Goal: Navigation & Orientation: Find specific page/section

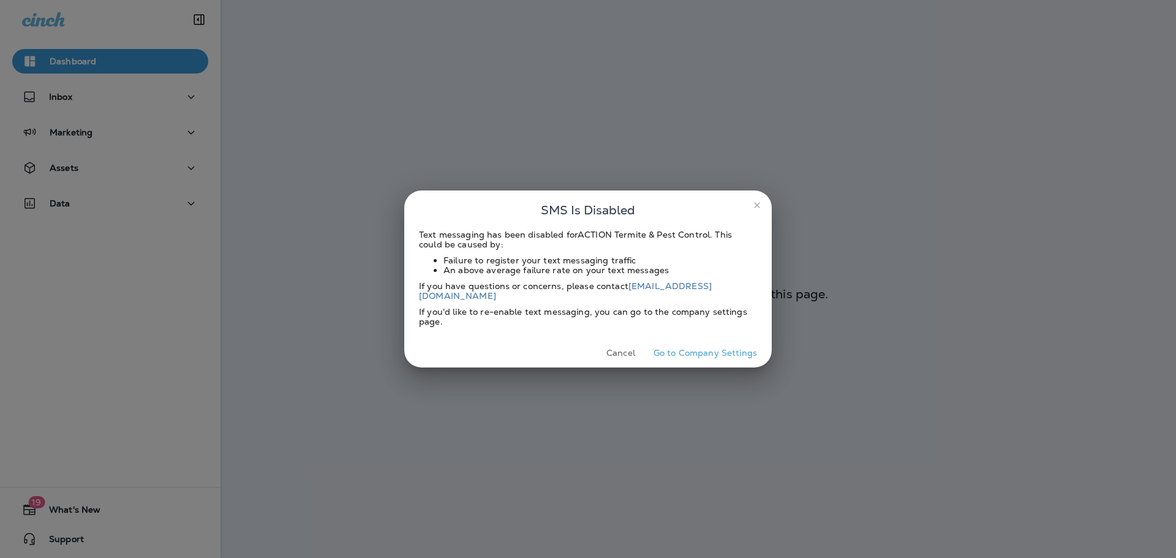
click at [621, 352] on button "Cancel" at bounding box center [621, 353] width 46 height 19
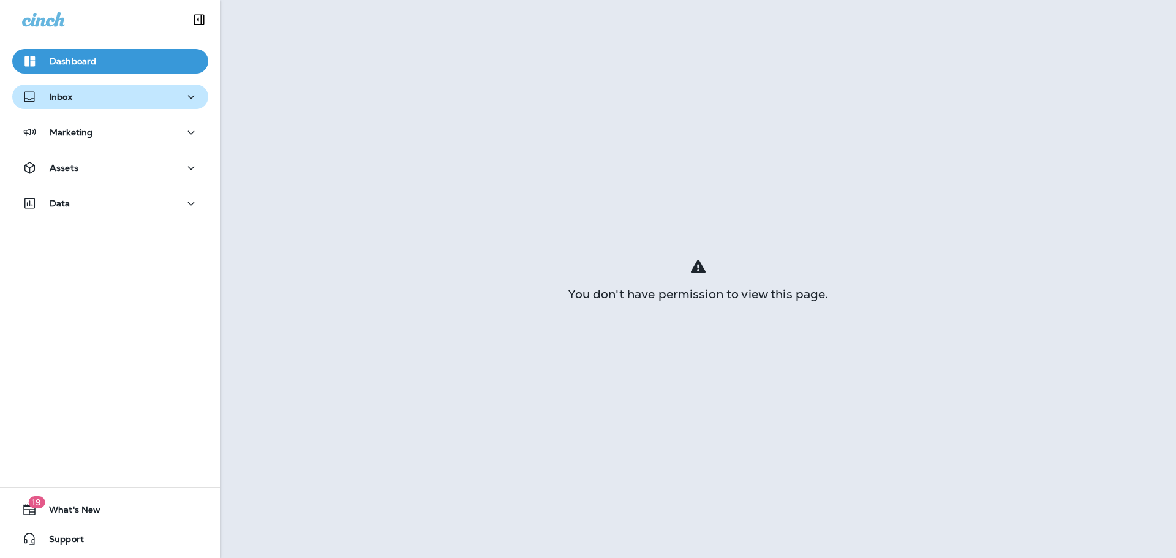
click at [81, 107] on button "Inbox" at bounding box center [110, 97] width 196 height 24
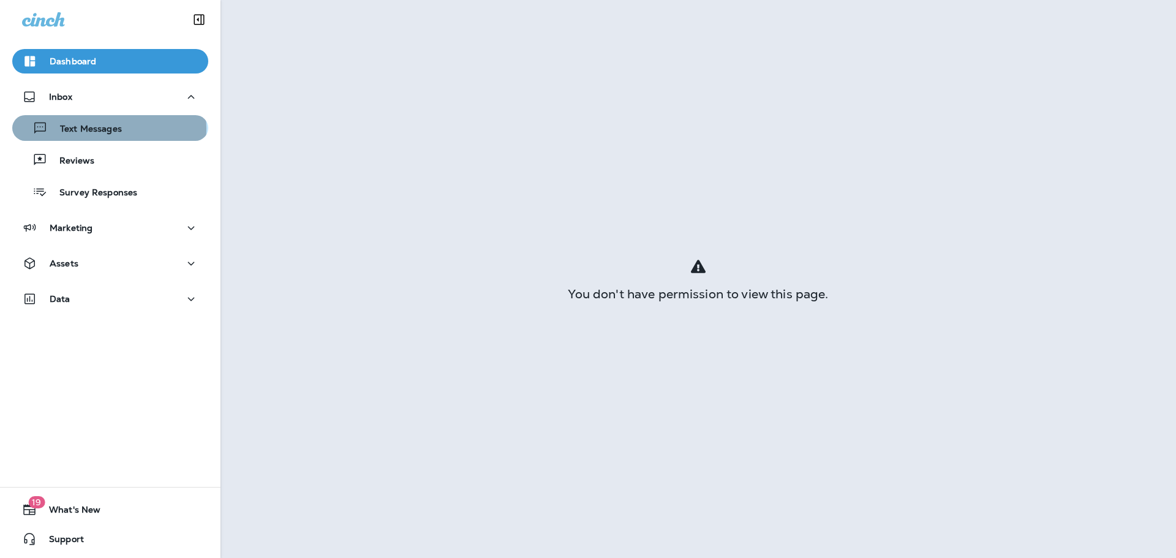
click at [108, 129] on p "Text Messages" at bounding box center [85, 130] width 74 height 12
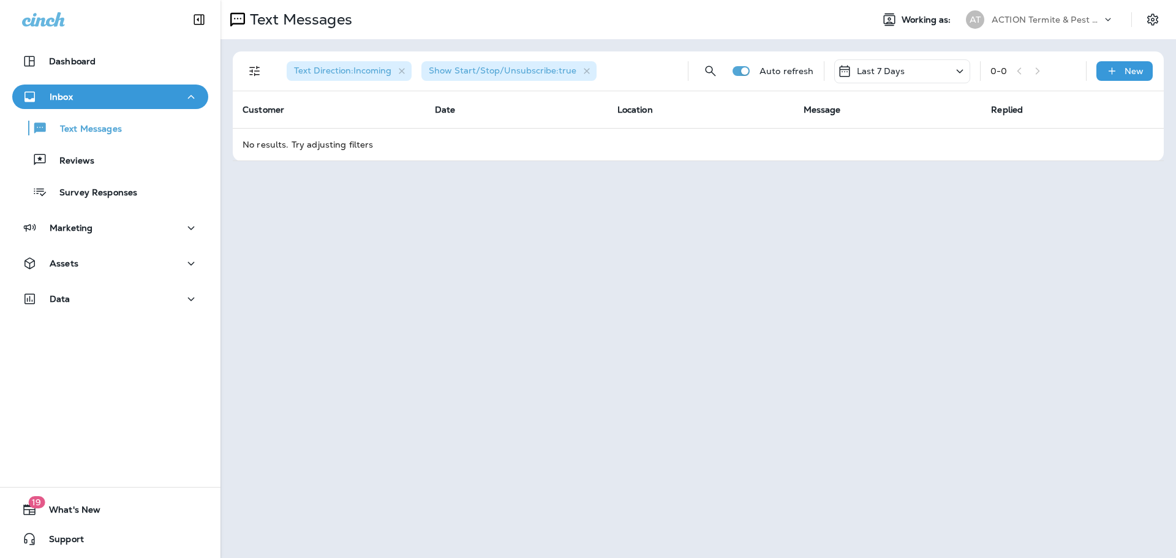
click at [102, 42] on div "Dashboard Inbox Text Messages Reviews Survey Responses Marketing Assets Data" at bounding box center [110, 182] width 220 height 291
click at [100, 60] on div "Dashboard" at bounding box center [110, 61] width 176 height 15
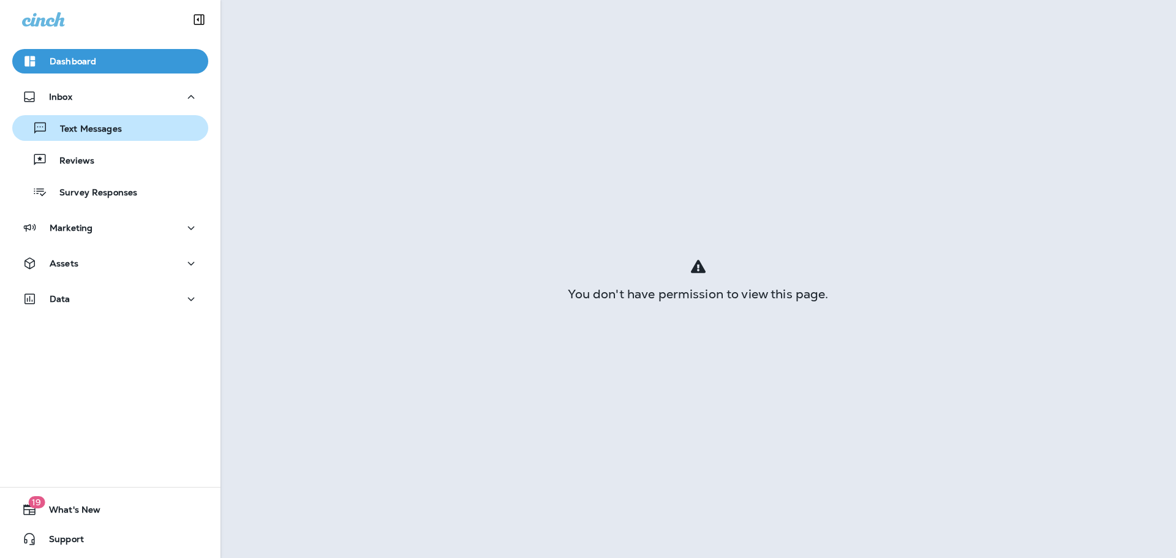
click at [109, 120] on div "Text Messages" at bounding box center [69, 128] width 105 height 18
